Goal: Find specific page/section: Find specific page/section

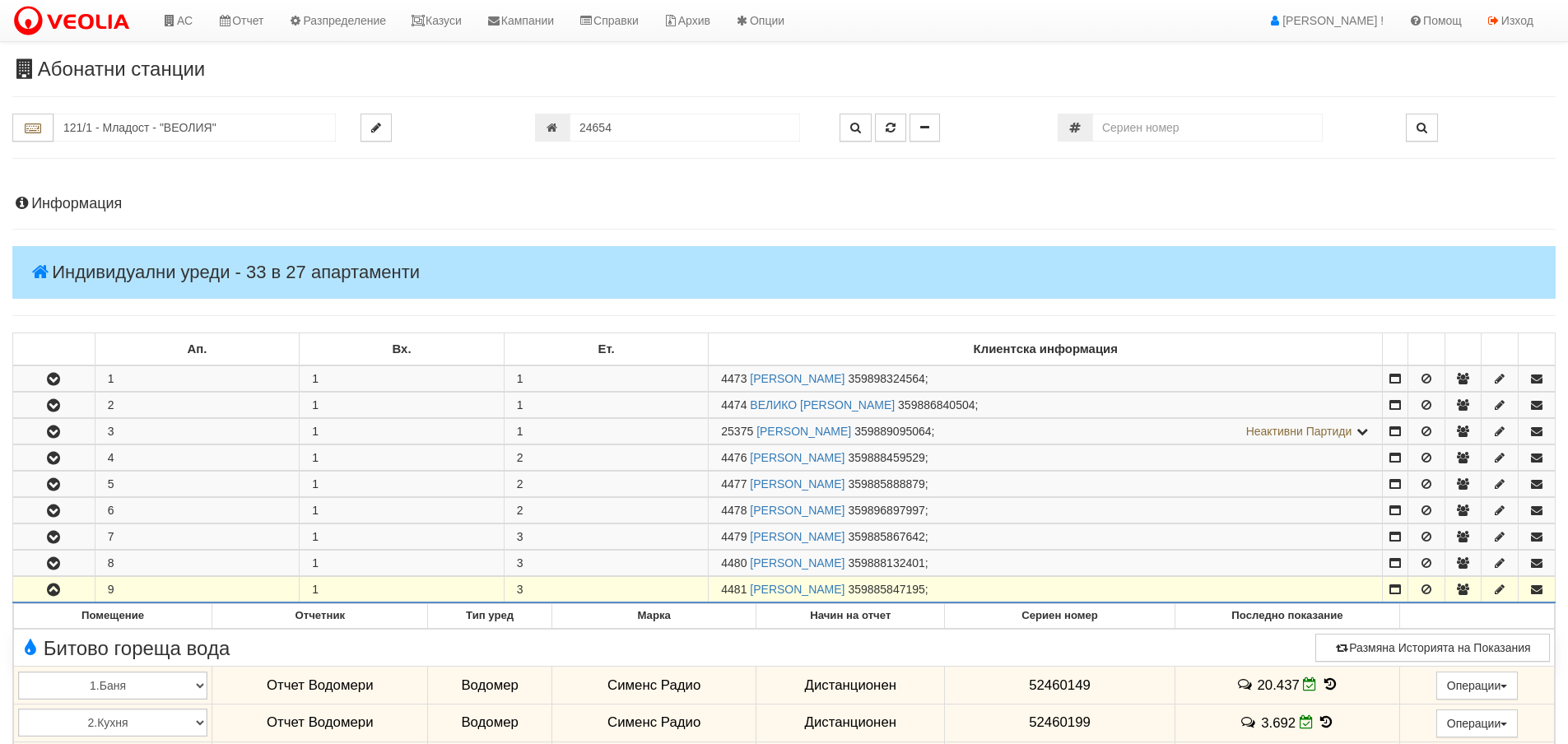
click at [93, 198] on h4 "Информация" at bounding box center [784, 203] width 1543 height 16
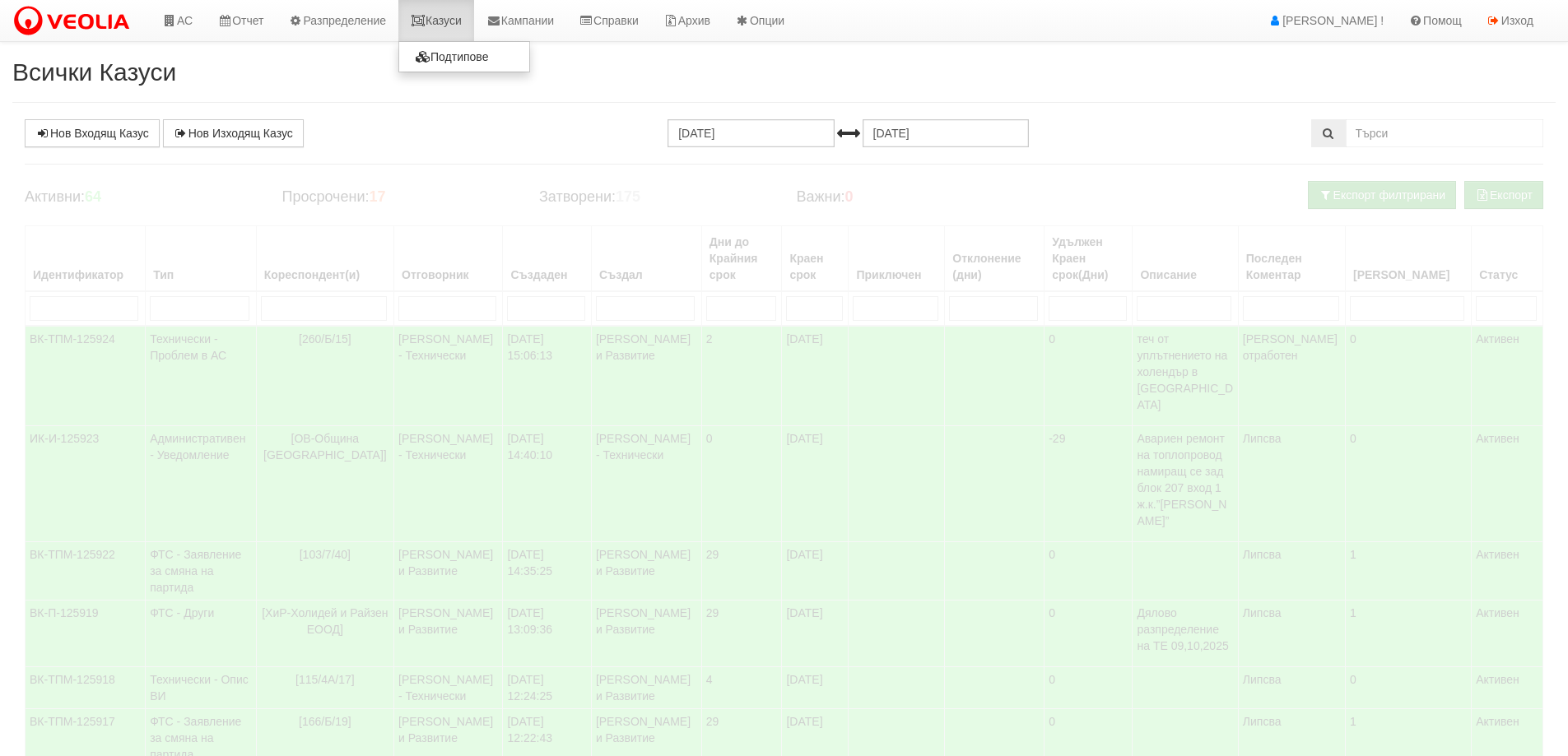
click at [456, 24] on link "Казуси" at bounding box center [436, 20] width 76 height 41
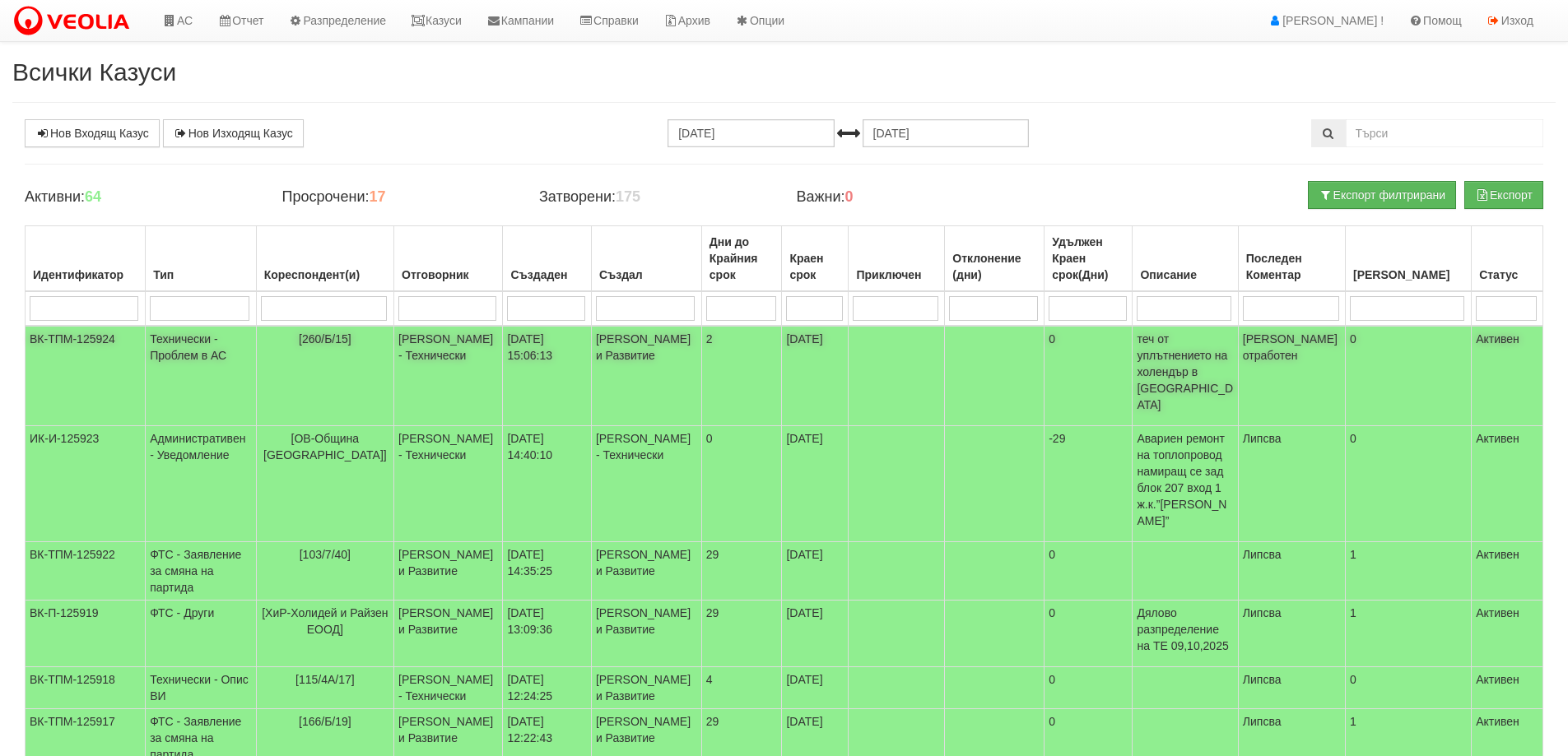
click at [189, 357] on td "Технически - Проблем в АС" at bounding box center [201, 376] width 111 height 100
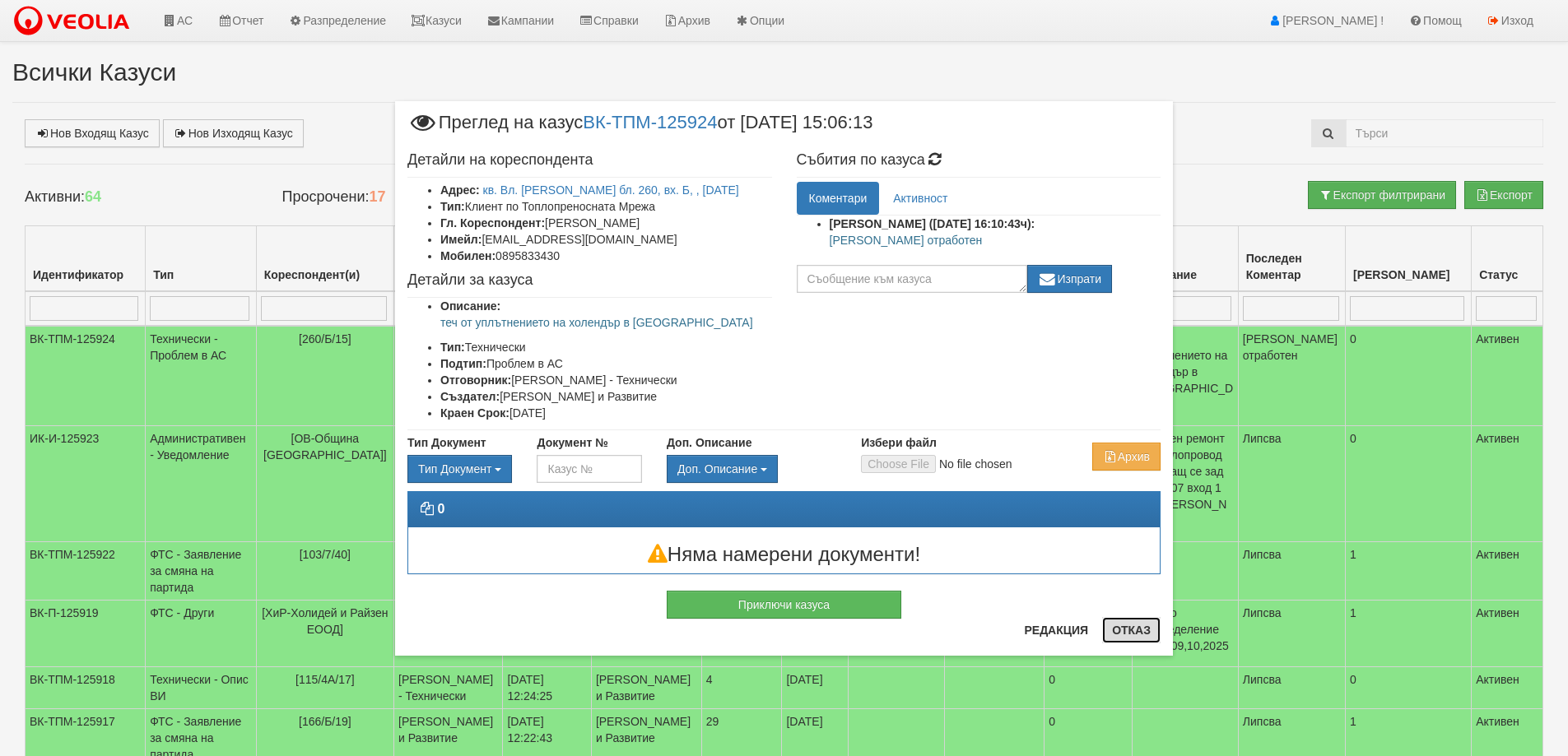
click at [1130, 629] on button "Отказ" at bounding box center [1131, 630] width 59 height 26
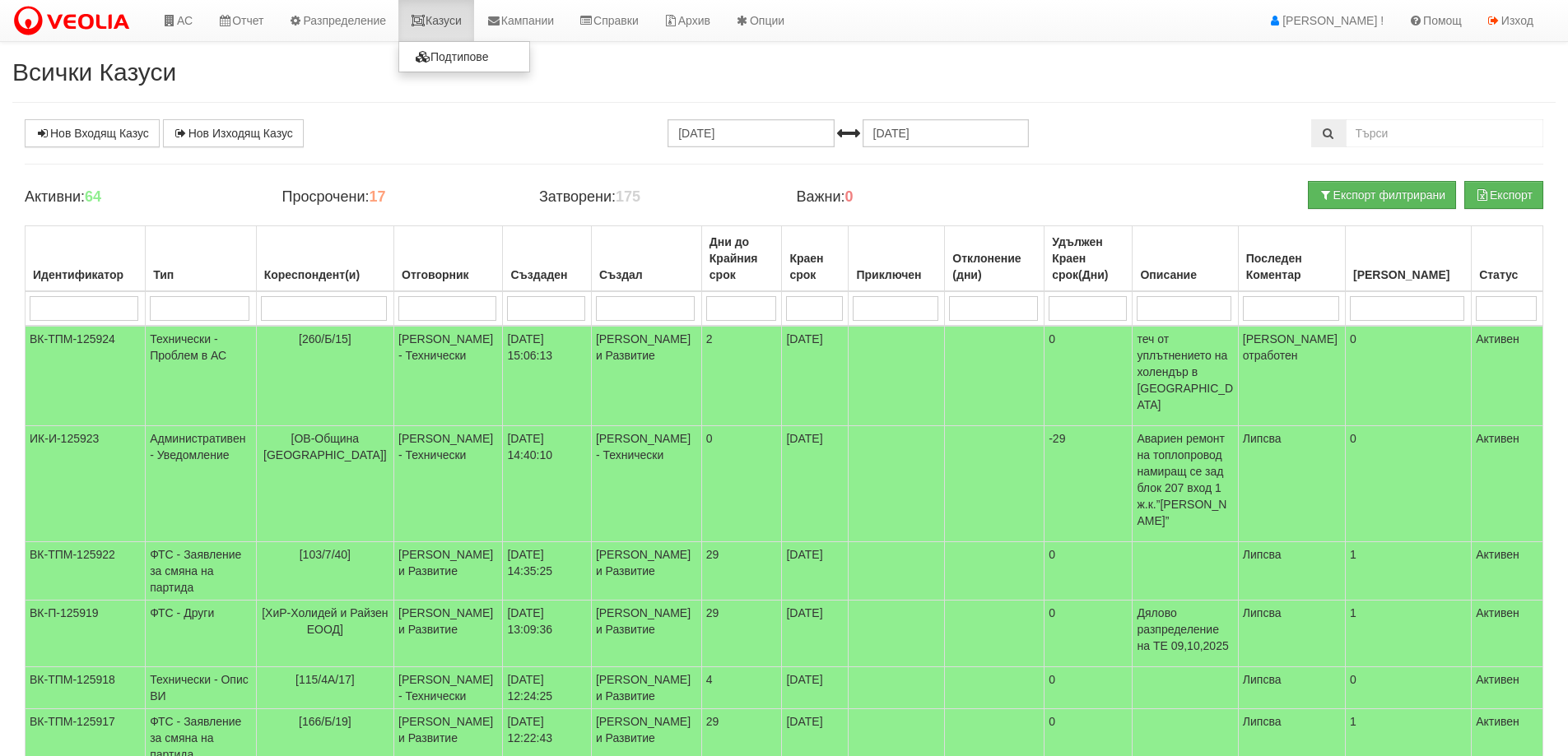
click at [447, 15] on link "Казуси" at bounding box center [436, 20] width 76 height 41
